Goal: Check status

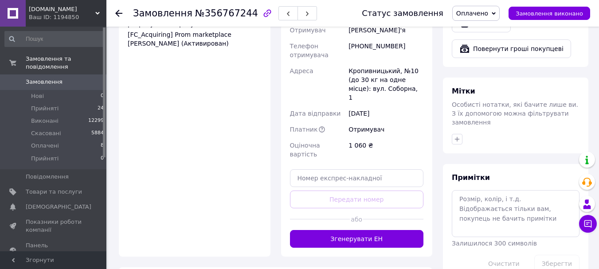
scroll to position [443, 0]
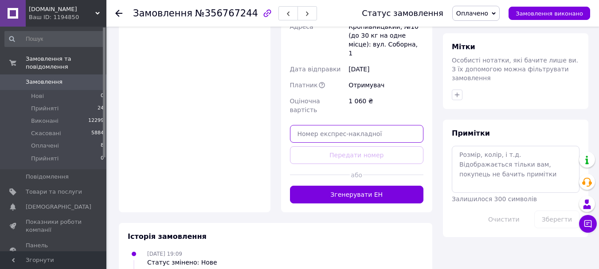
click at [325, 125] on input "text" at bounding box center [357, 134] width 134 height 18
paste input "20451224738999"
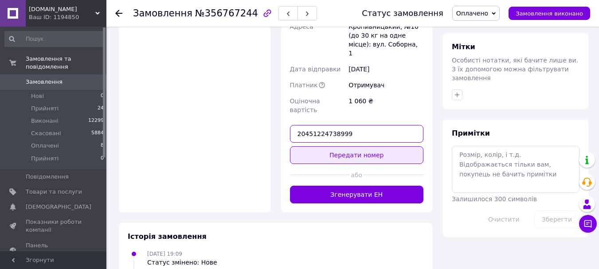
type input "20451224738999"
click at [357, 146] on button "Передати номер" at bounding box center [357, 155] width 134 height 18
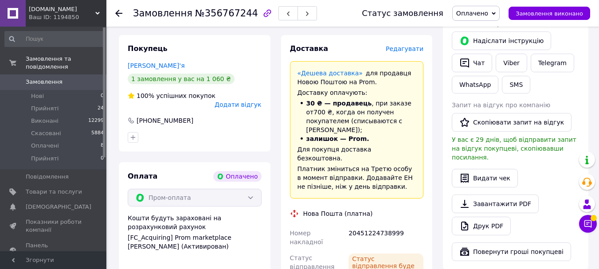
scroll to position [133, 0]
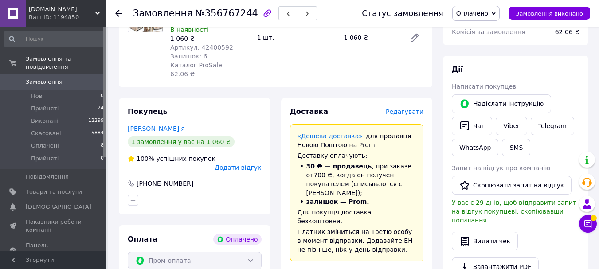
click at [44, 78] on span "Замовлення" at bounding box center [44, 82] width 37 height 8
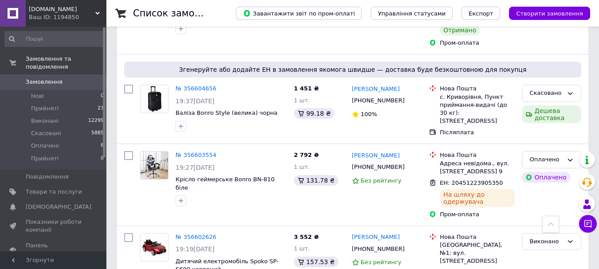
scroll to position [7721, 0]
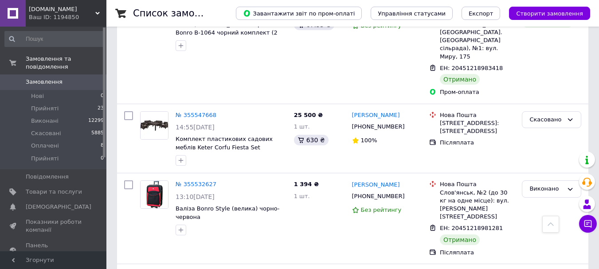
click at [551, 224] on icon at bounding box center [551, 224] width 6 height 6
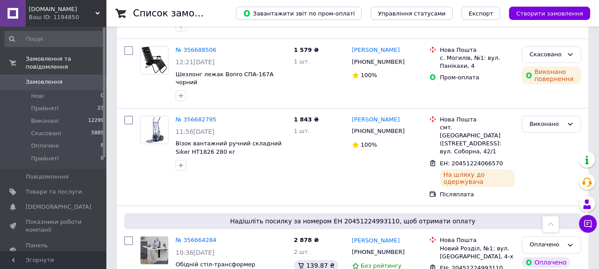
scroll to position [0, 0]
